Goal: Information Seeking & Learning: Learn about a topic

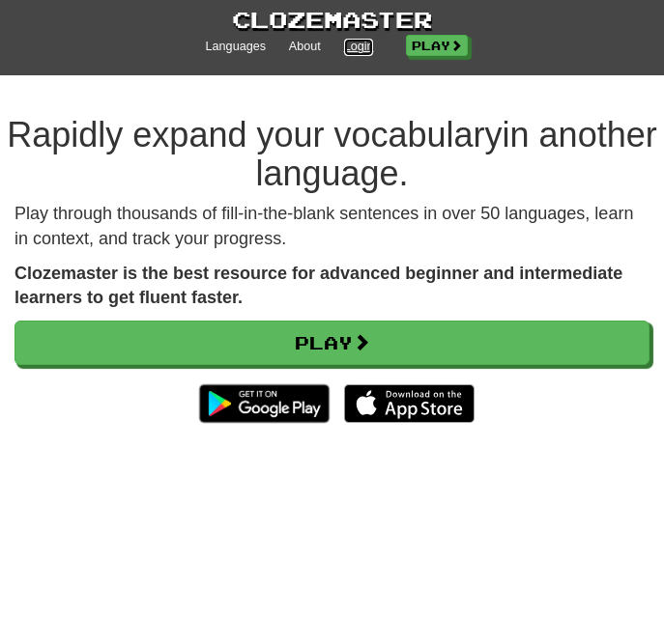
click at [364, 49] on link "Login" at bounding box center [359, 47] width 30 height 17
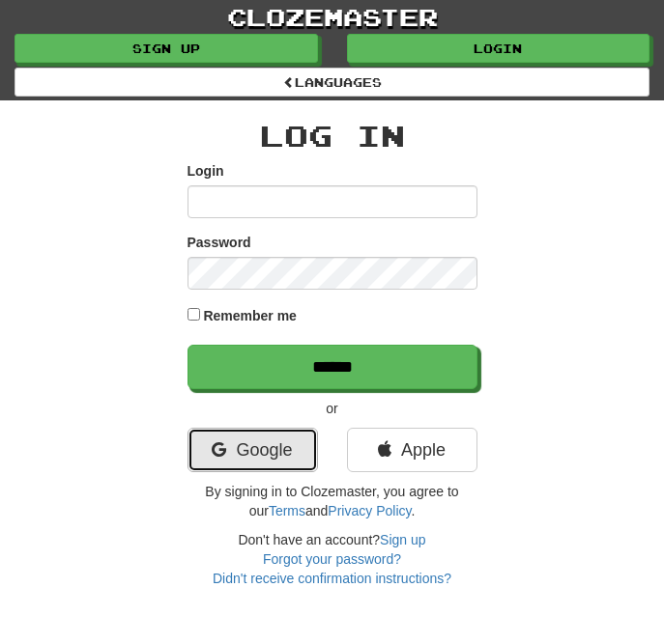
click at [241, 445] on link "Google" at bounding box center [252, 450] width 130 height 44
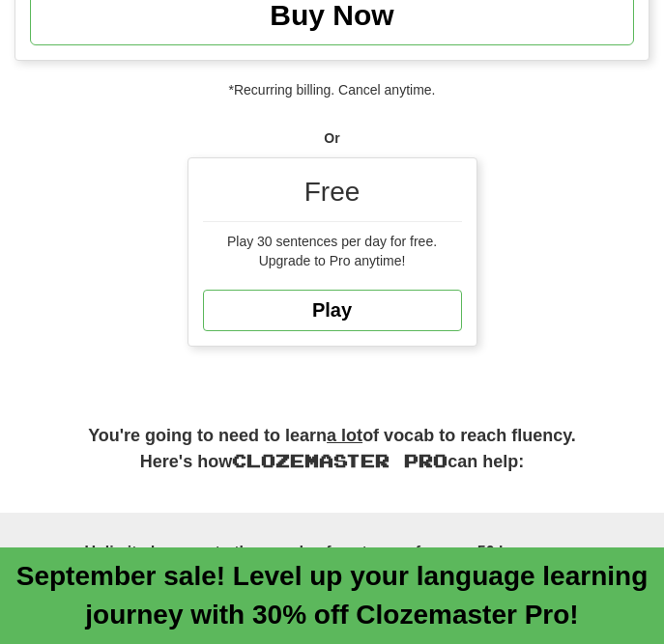
scroll to position [1248, 0]
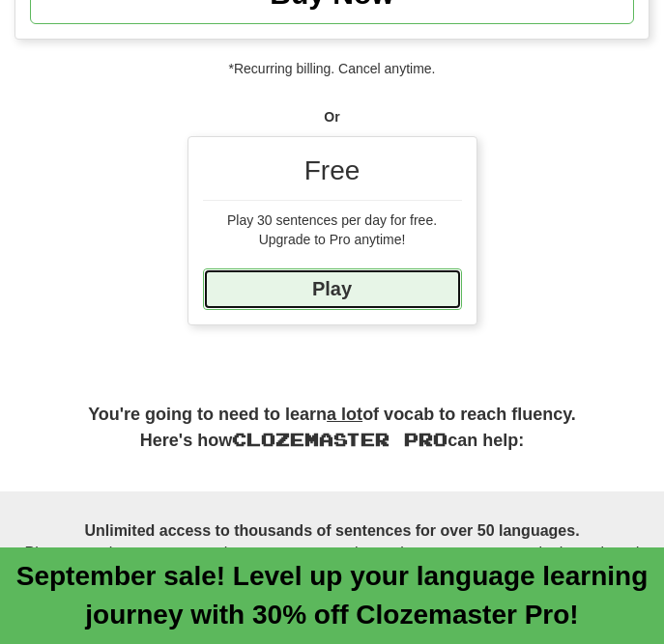
click at [365, 288] on link "Play" at bounding box center [332, 290] width 259 height 42
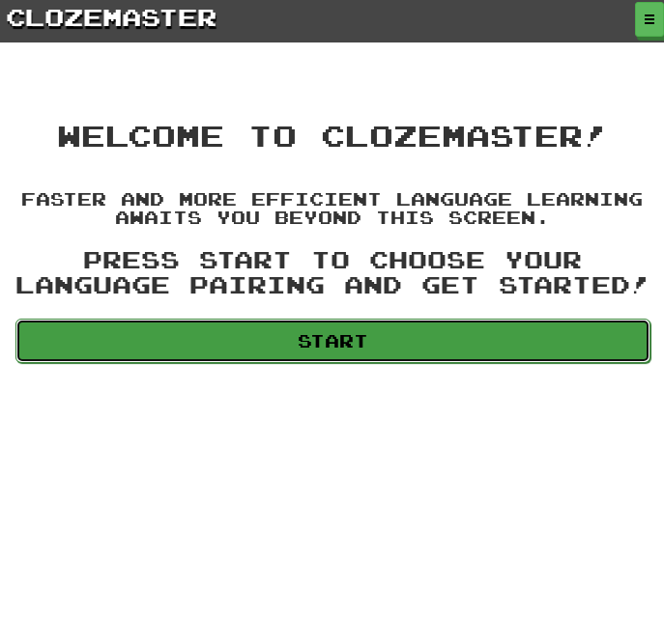
click at [382, 354] on link "Start" at bounding box center [332, 341] width 635 height 44
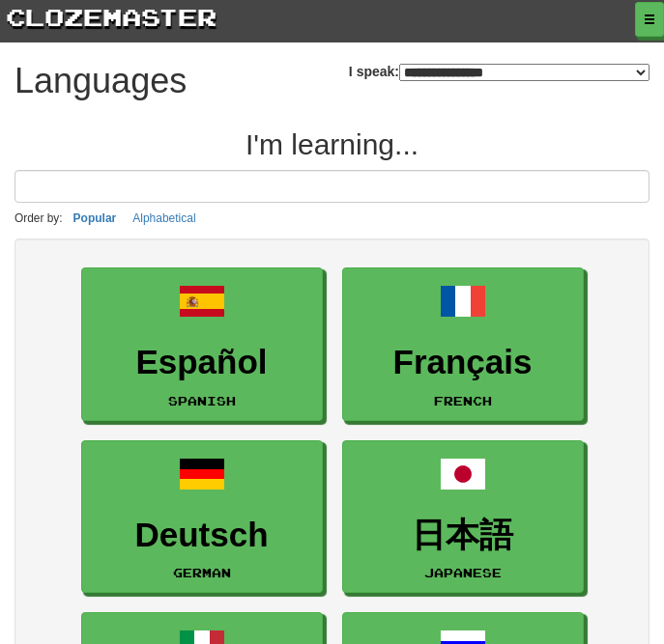
select select "*******"
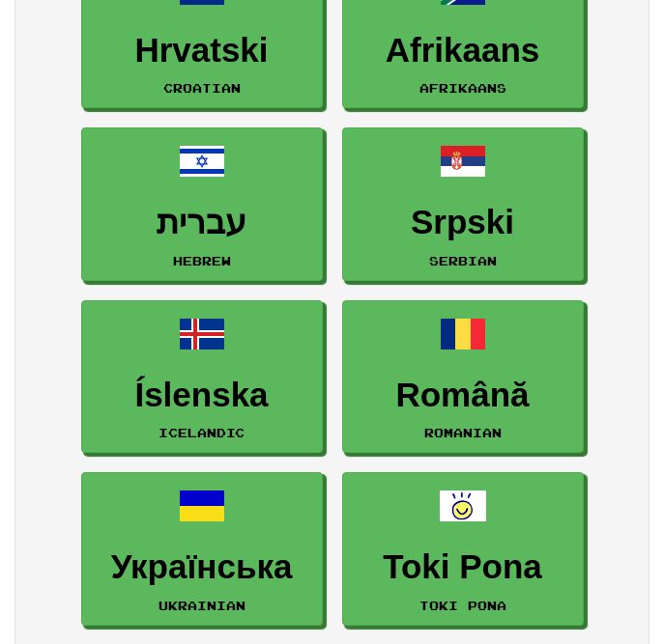
scroll to position [2239, 0]
